Goal: Task Accomplishment & Management: Manage account settings

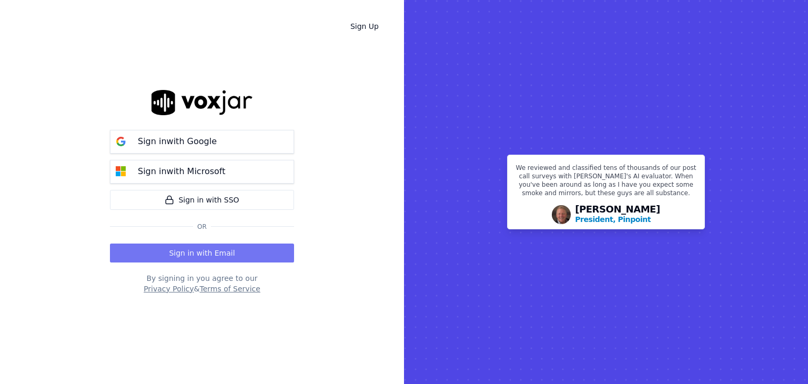
click at [242, 254] on button "Sign in with Email" at bounding box center [202, 252] width 184 height 19
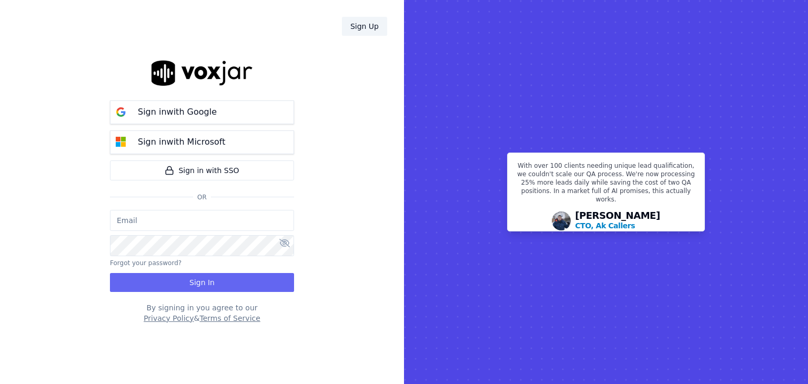
click at [360, 26] on link "Sign Up" at bounding box center [364, 26] width 45 height 19
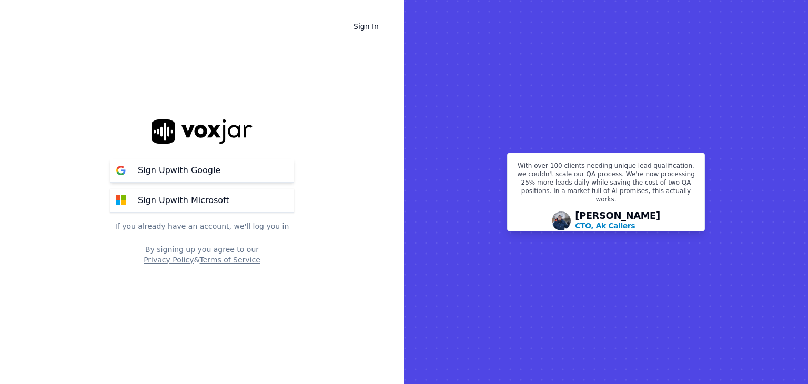
click at [226, 167] on button "Sign Up with Google" at bounding box center [202, 171] width 184 height 24
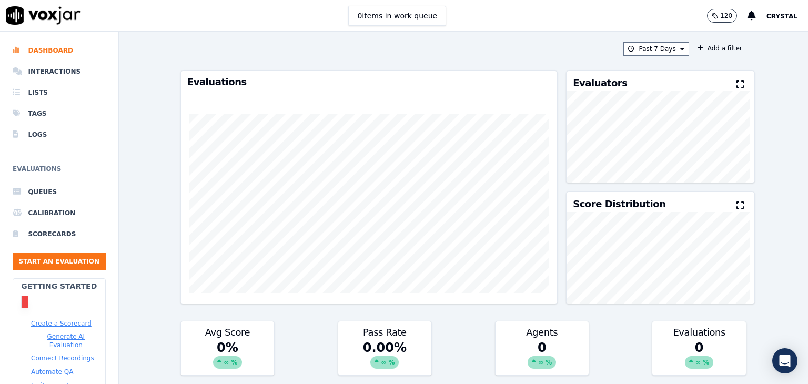
click at [782, 22] on button "Crystal" at bounding box center [787, 15] width 42 height 13
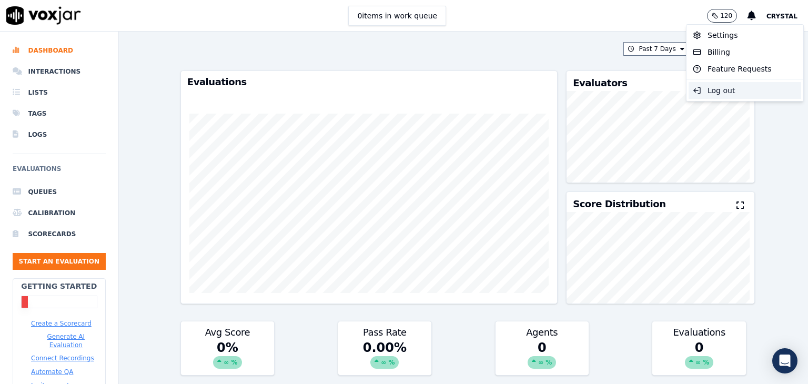
click at [754, 91] on div "Log out" at bounding box center [744, 90] width 113 height 17
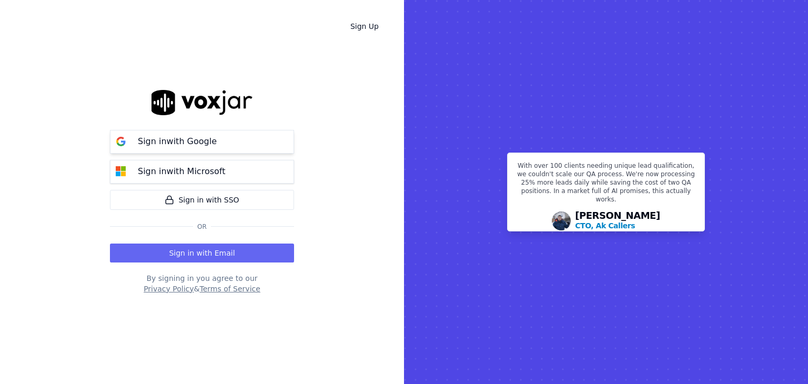
click at [243, 142] on button "Sign in with Google" at bounding box center [202, 142] width 184 height 24
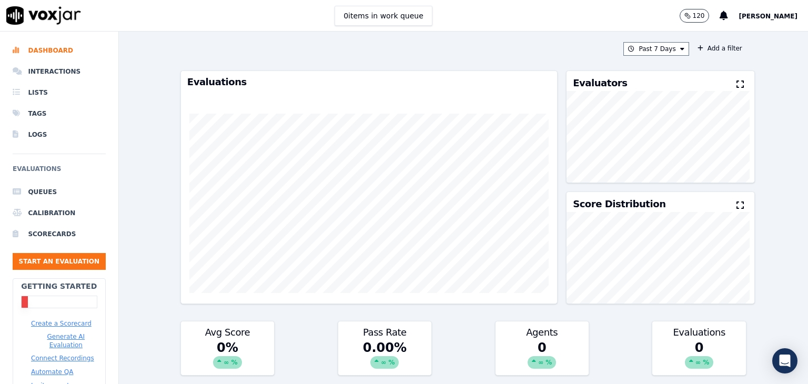
click at [782, 22] on button "Crystal Watson" at bounding box center [772, 15] width 69 height 13
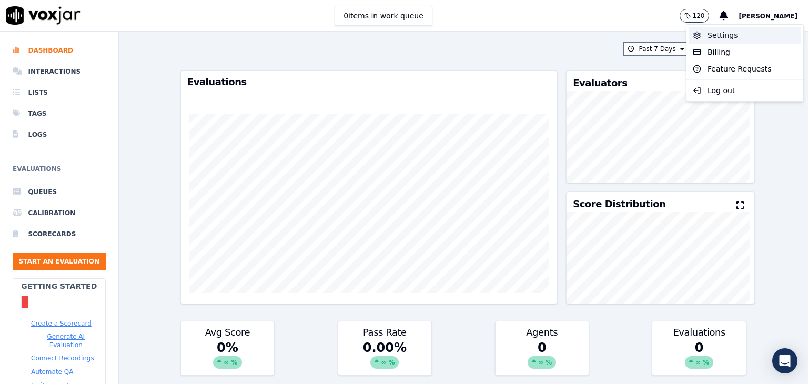
click at [743, 38] on div "Settings" at bounding box center [744, 35] width 113 height 17
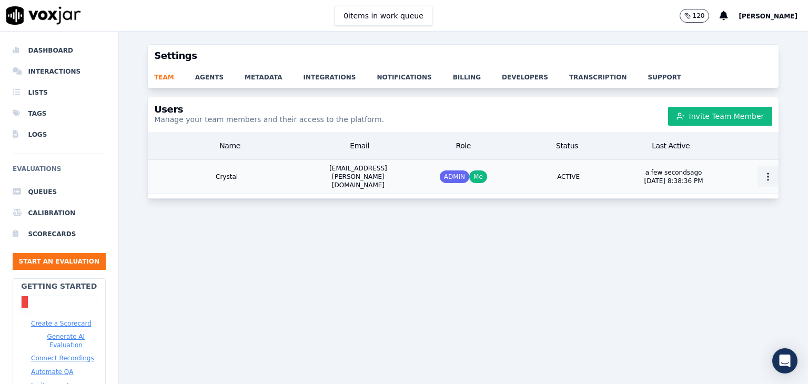
click at [757, 169] on button "button" at bounding box center [767, 176] width 21 height 21
click at [752, 229] on div "Change Password" at bounding box center [748, 229] width 73 height 17
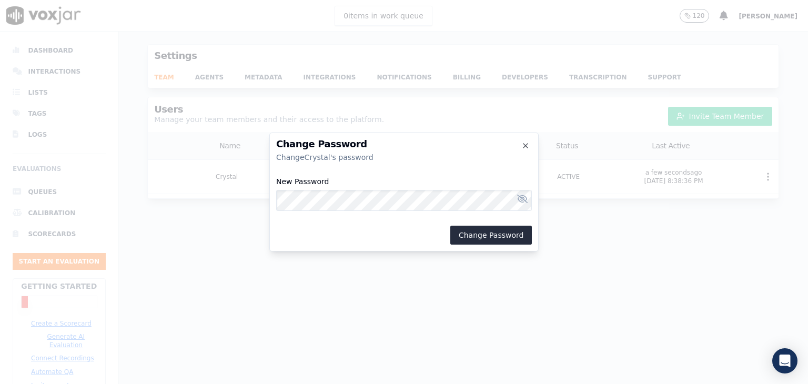
click at [525, 195] on icon "toggle password view" at bounding box center [522, 199] width 11 height 8
click at [489, 240] on button "Change Password" at bounding box center [490, 235] width 81 height 19
click at [627, 247] on div at bounding box center [404, 192] width 808 height 384
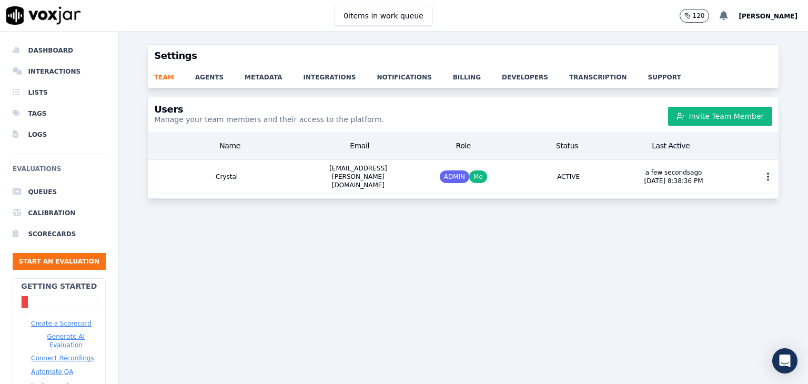
click at [728, 19] on icon at bounding box center [723, 15] width 8 height 9
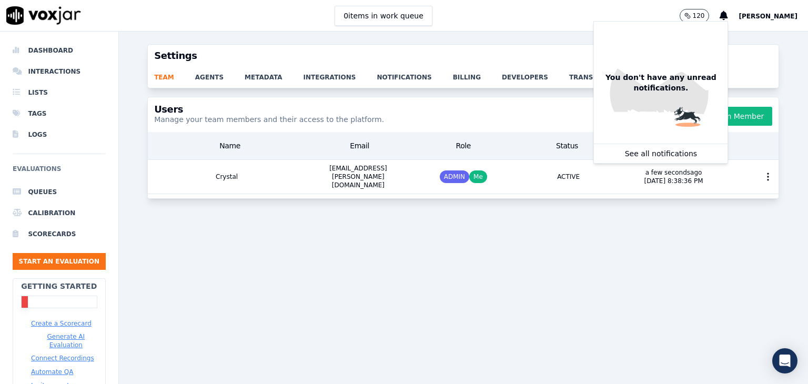
click at [597, 14] on div "0 items in work queue 120 You don't have any unread notifications. See all noti…" at bounding box center [404, 16] width 808 height 32
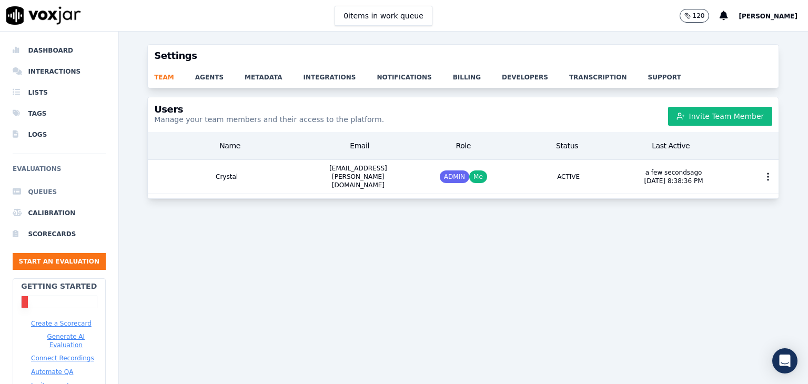
scroll to position [79, 0]
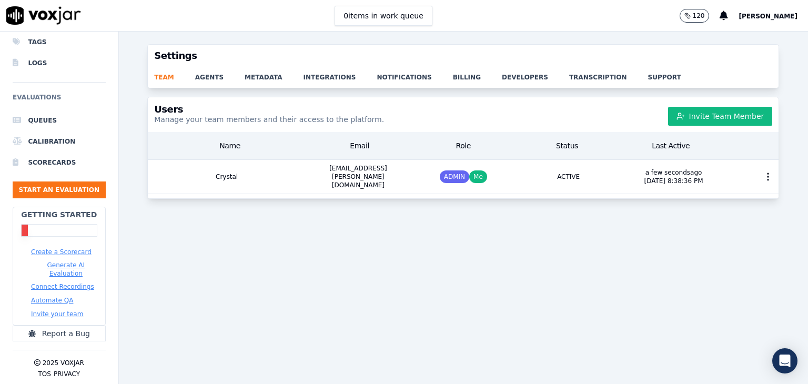
click at [751, 17] on span "Crystal Watson" at bounding box center [767, 16] width 59 height 7
click at [728, 85] on div "Log out" at bounding box center [744, 90] width 113 height 17
